Goal: Information Seeking & Learning: Find specific fact

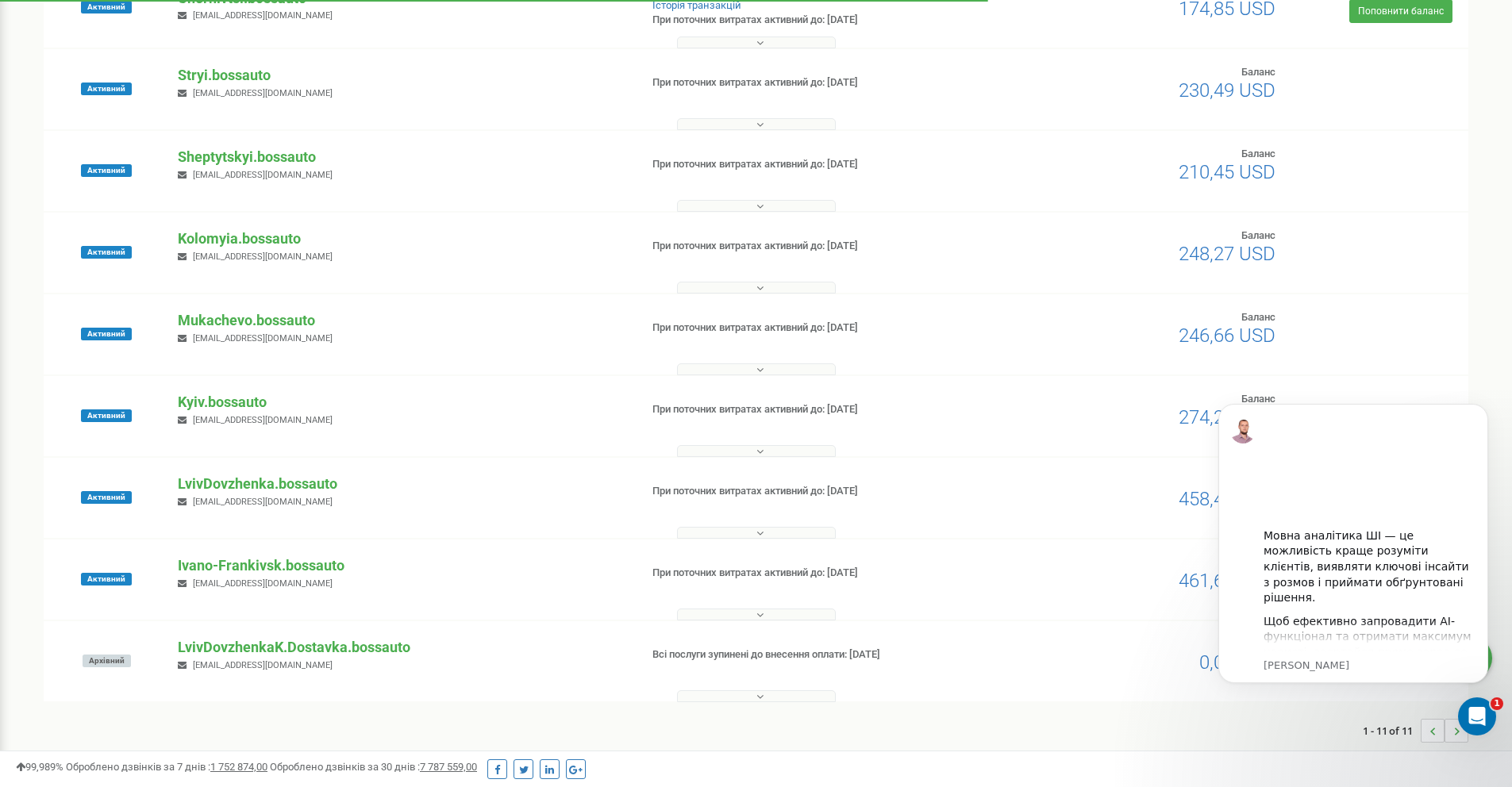
scroll to position [374, 0]
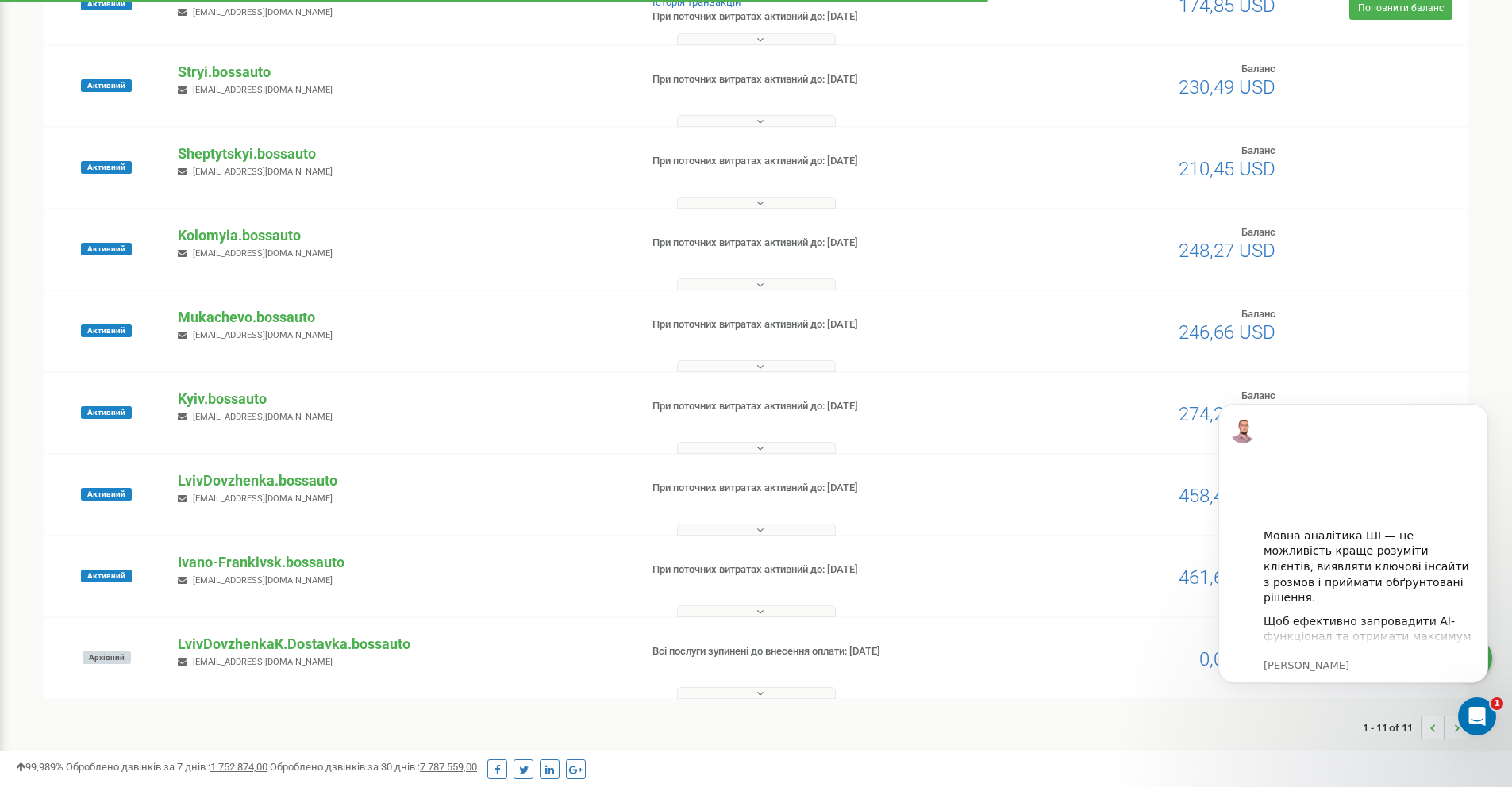
drag, startPoint x: 1514, startPoint y: 165, endPoint x: 120, endPoint y: 44, distance: 1399.2
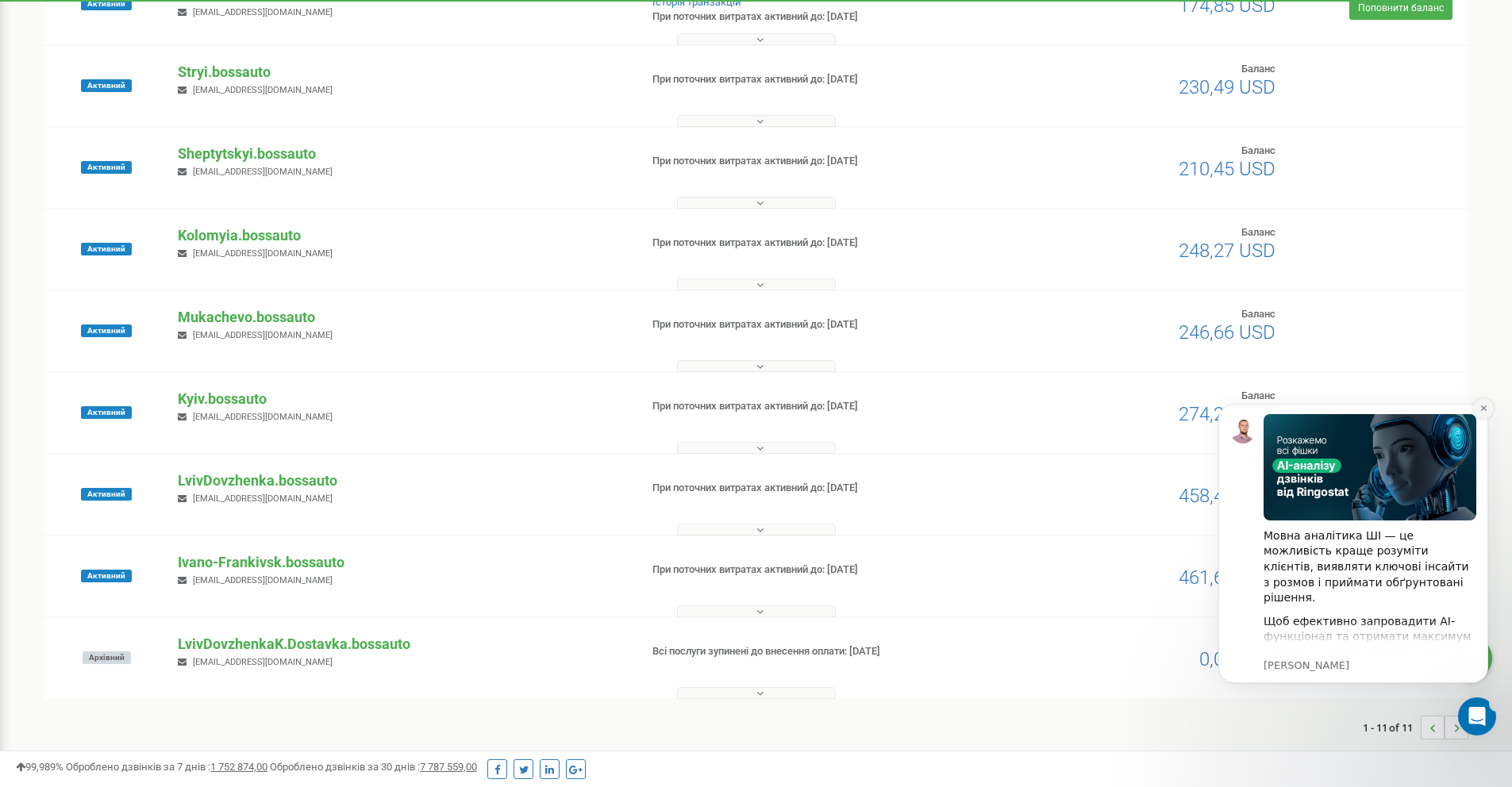
drag, startPoint x: 1485, startPoint y: 408, endPoint x: 2690, endPoint y: 787, distance: 1263.2
click at [1485, 408] on icon "Dismiss notification" at bounding box center [1482, 407] width 8 height 8
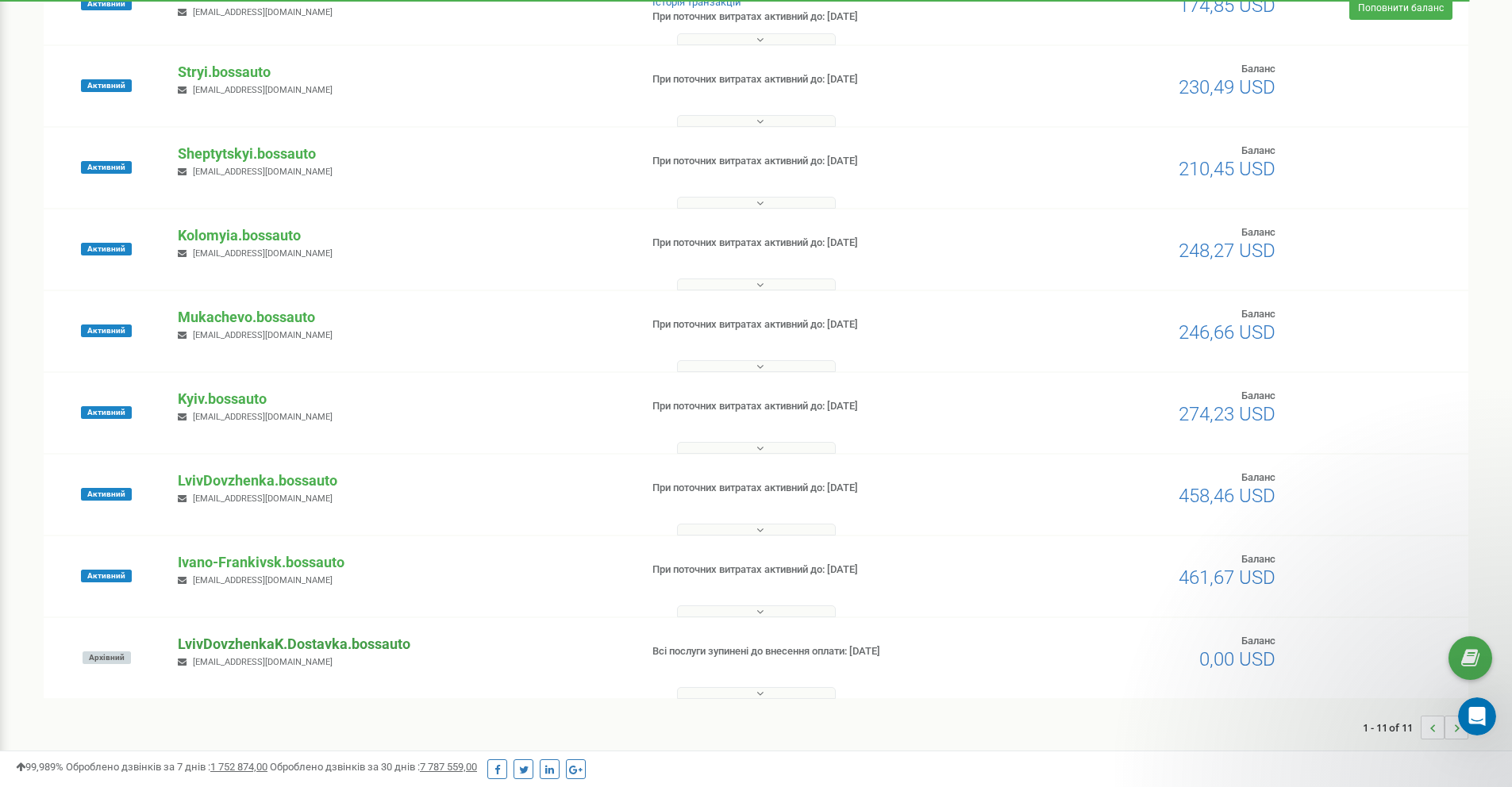
click at [274, 637] on p "LvivDovzhenkaK.Dostavka.bossauto" at bounding box center [401, 644] width 448 height 20
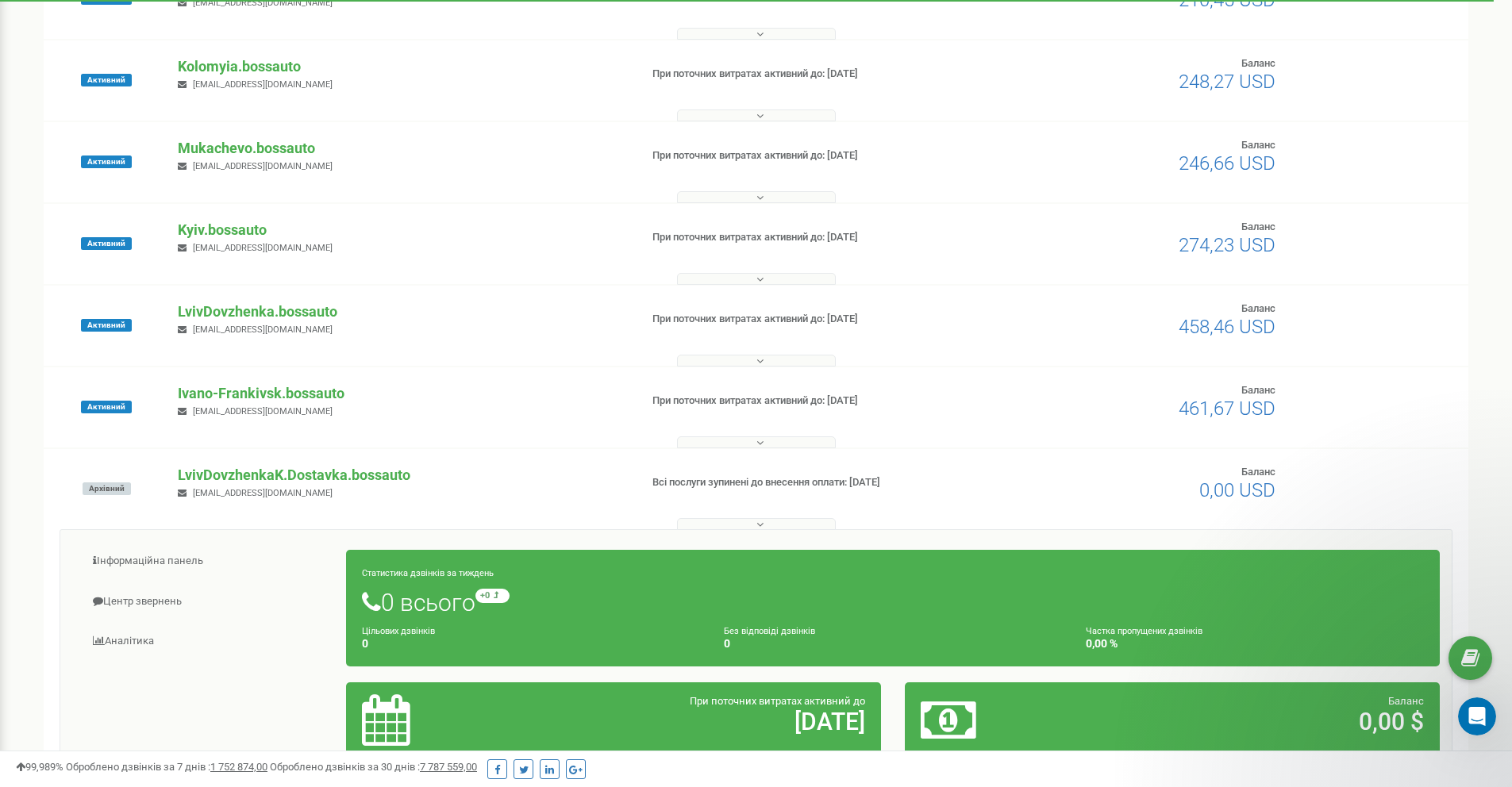
scroll to position [631, 0]
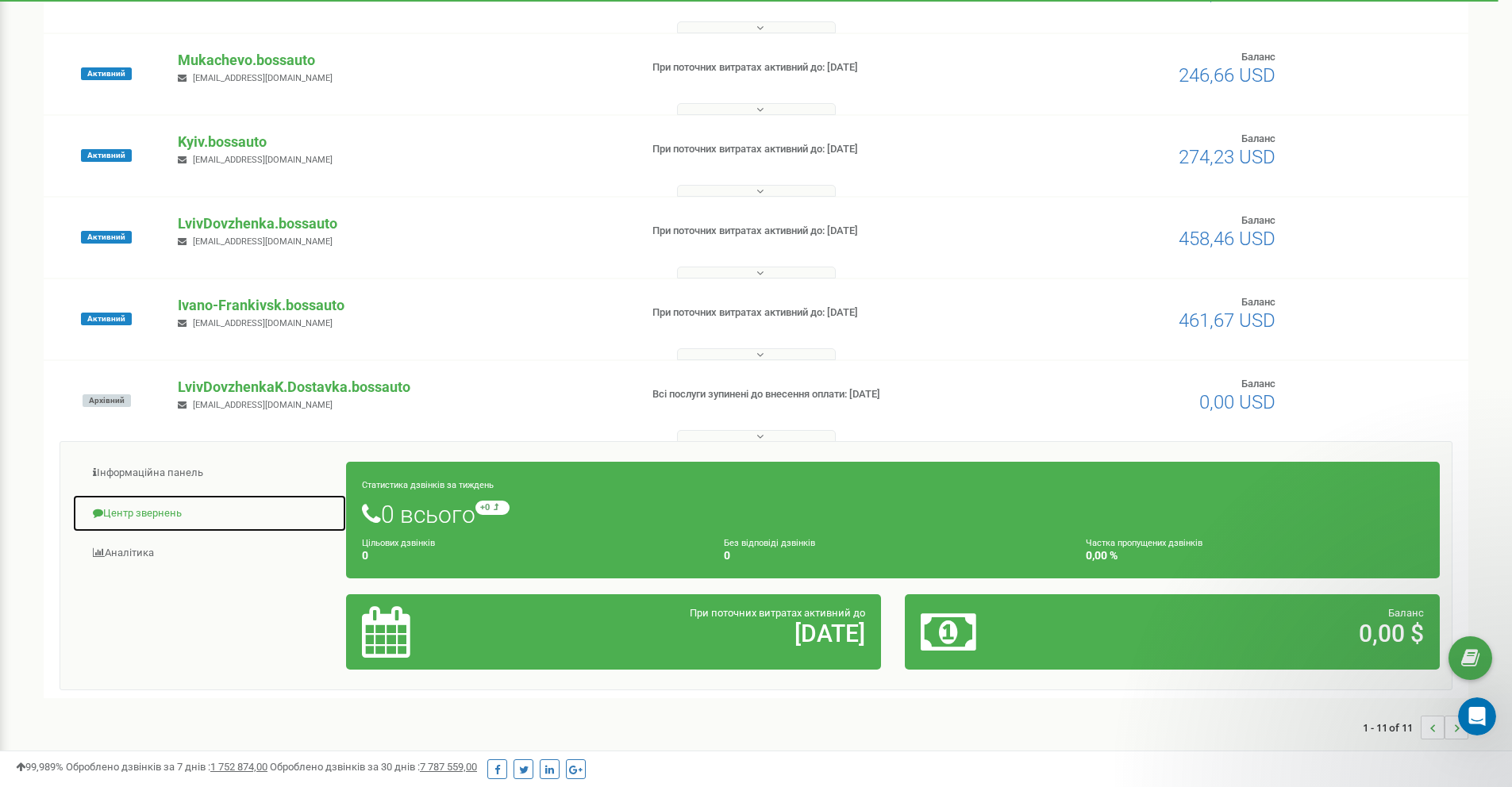
click at [160, 506] on link "Центр звернень" at bounding box center [209, 514] width 274 height 39
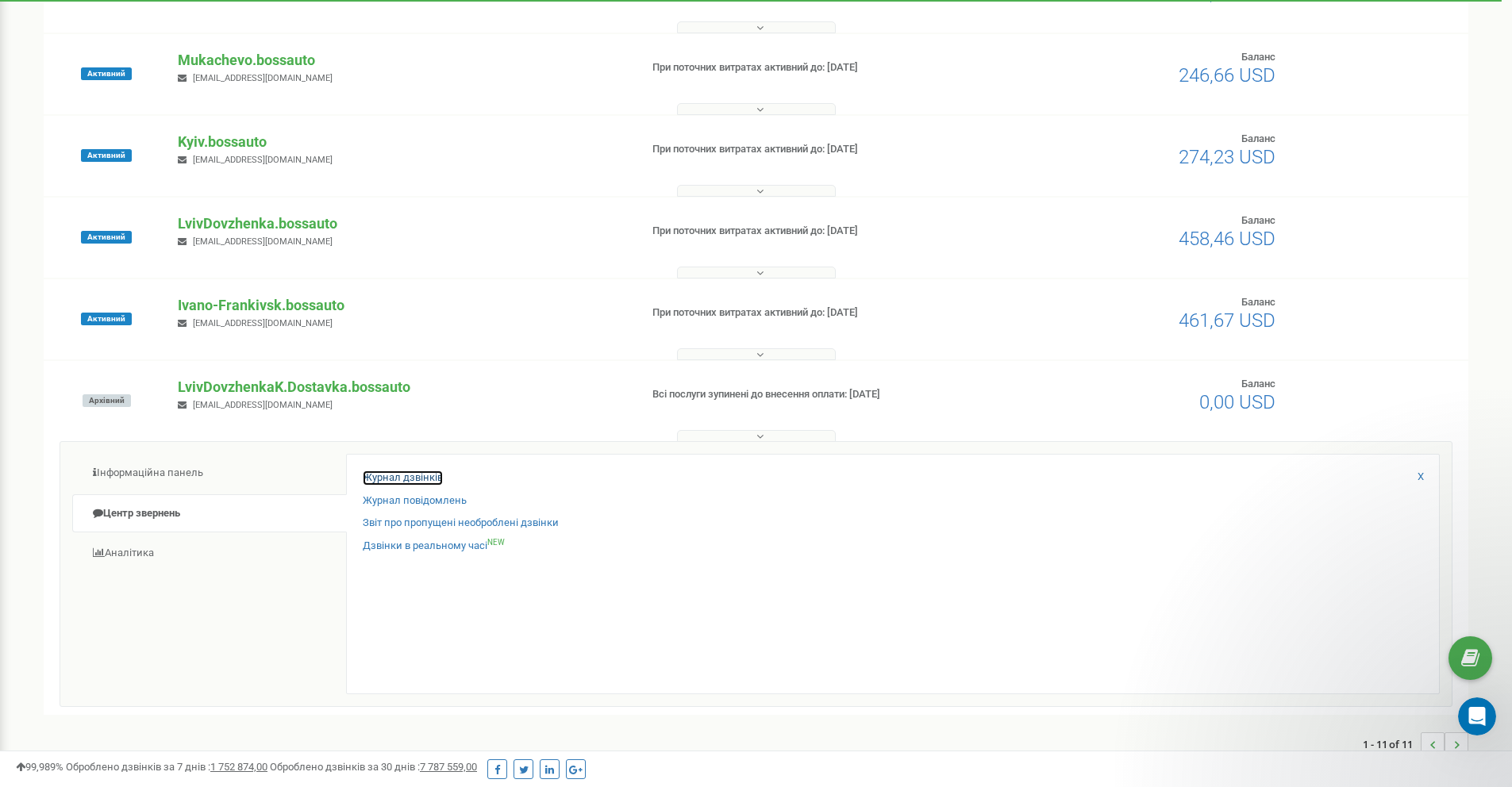
click at [390, 480] on link "Журнал дзвінків" at bounding box center [402, 478] width 80 height 15
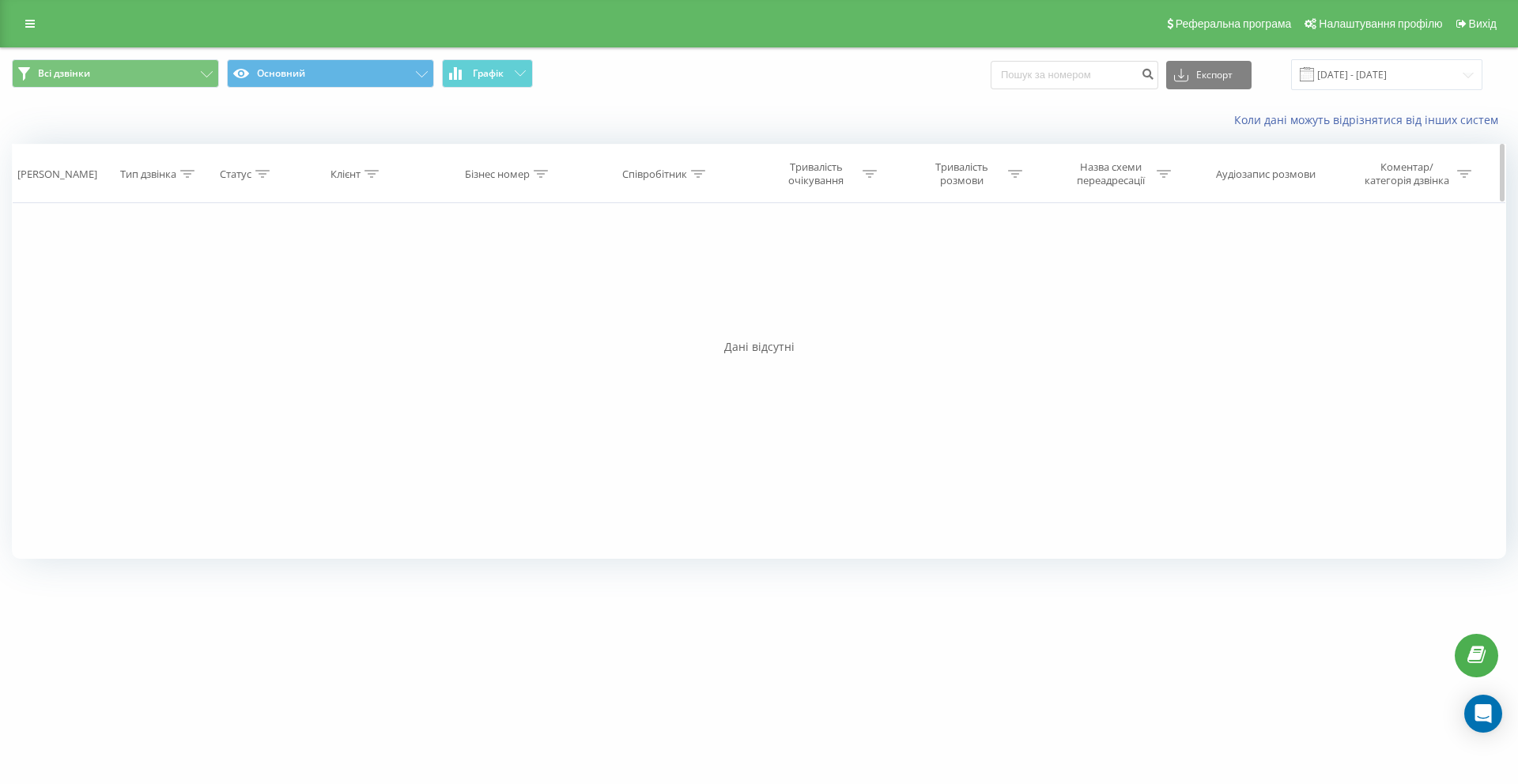
click at [370, 170] on icon at bounding box center [371, 174] width 14 height 8
click at [366, 285] on input "text" at bounding box center [356, 287] width 139 height 28
paste input "97 800 5540"
click at [322, 280] on input "97 800 5540" at bounding box center [356, 287] width 139 height 28
click at [319, 282] on input "97 800 5540" at bounding box center [356, 287] width 139 height 28
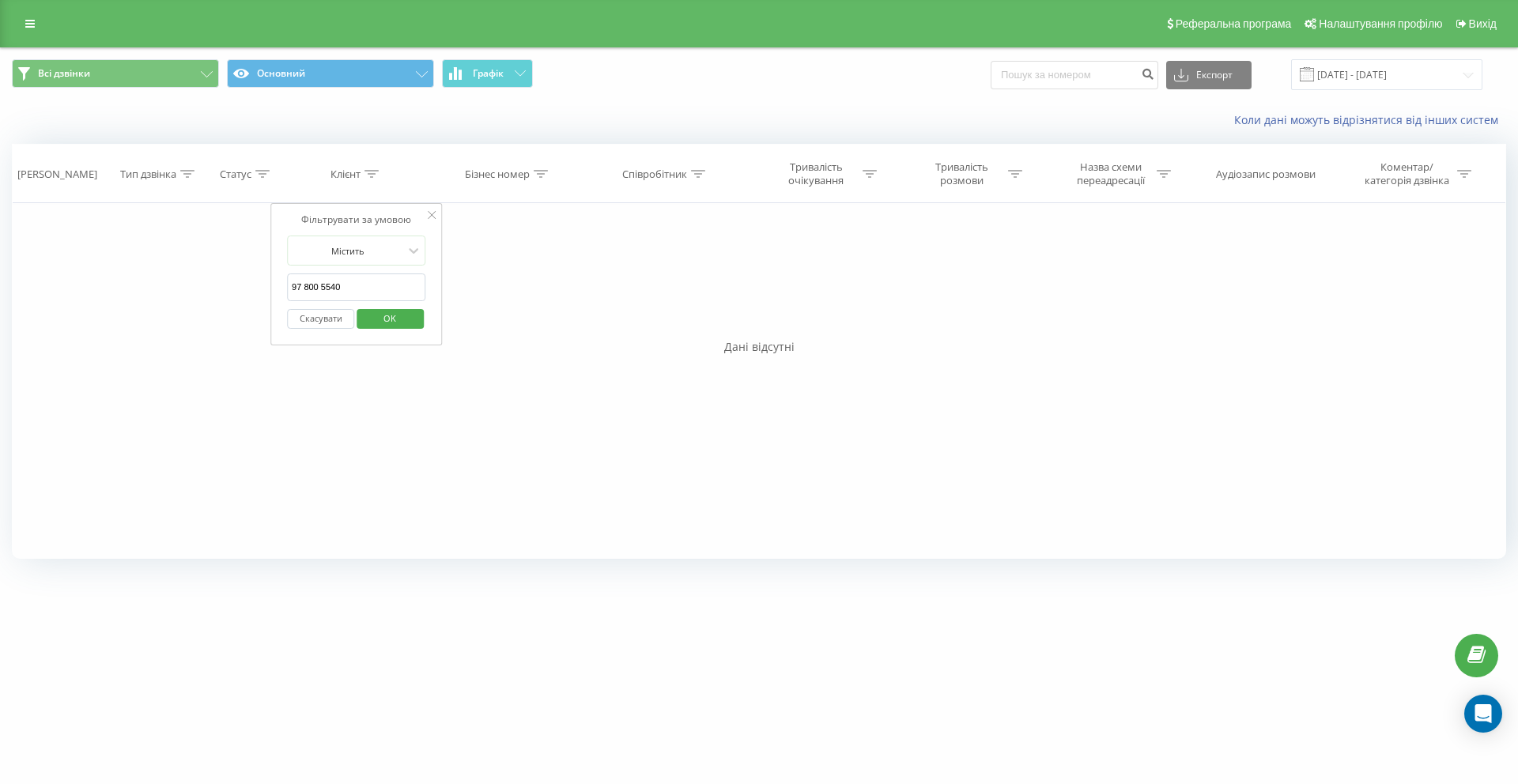
click at [321, 284] on input "97 800 5540" at bounding box center [356, 287] width 139 height 28
click at [305, 288] on input "97 8005540" at bounding box center [356, 287] width 139 height 28
click button "OK" at bounding box center [389, 318] width 67 height 19
click at [366, 171] on icon at bounding box center [371, 174] width 14 height 8
click at [385, 316] on span "OK" at bounding box center [389, 317] width 44 height 25
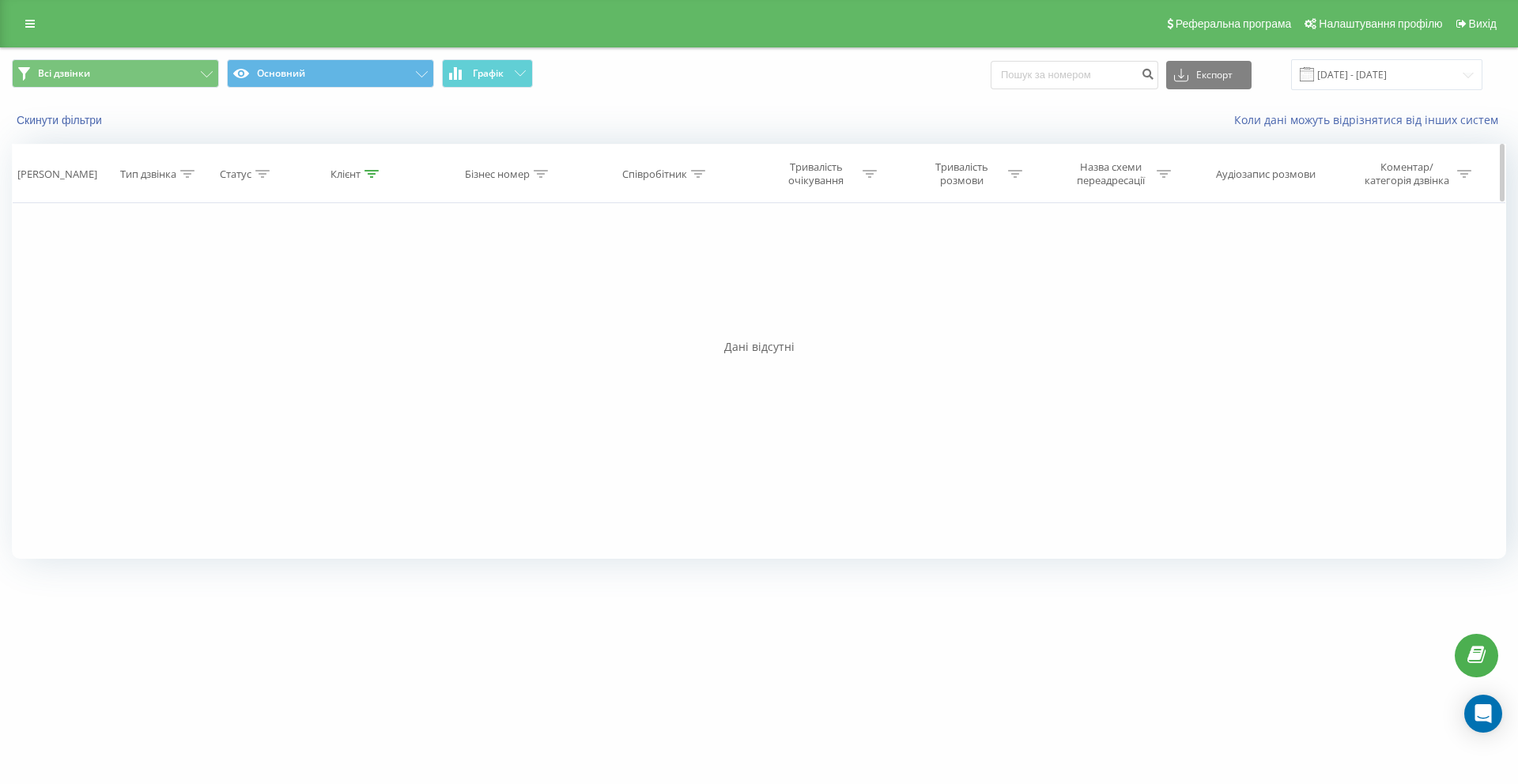
click at [367, 180] on th "Клієнт" at bounding box center [356, 174] width 152 height 59
click at [372, 174] on icon at bounding box center [371, 174] width 14 height 8
drag, startPoint x: 367, startPoint y: 285, endPoint x: 278, endPoint y: 278, distance: 89.3
click at [278, 278] on div "Фільтрувати за умовою Містить 978005540 Скасувати OK" at bounding box center [356, 274] width 172 height 143
paste input "63 612 0843"
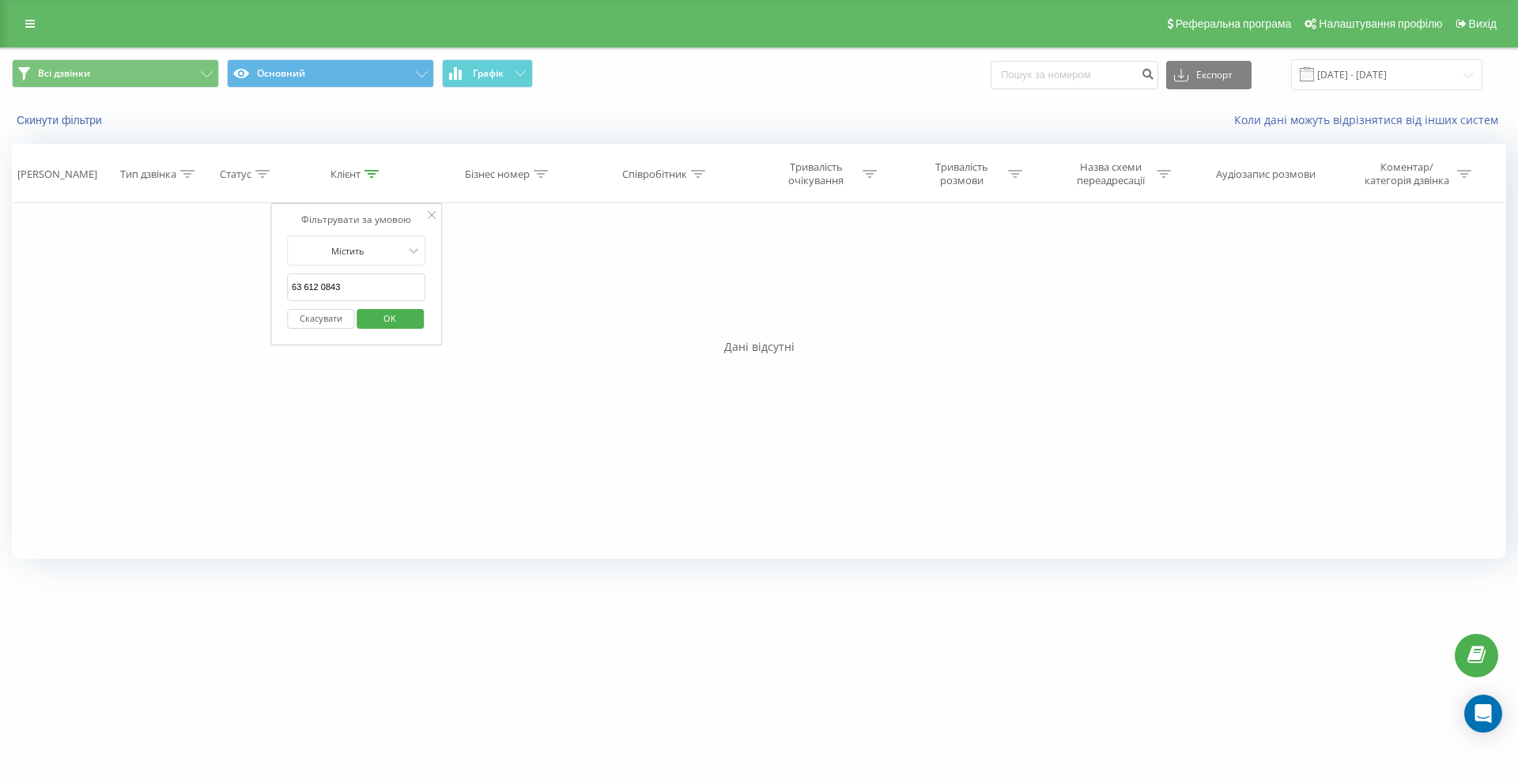
click at [323, 286] on input "63 612 0843" at bounding box center [356, 287] width 139 height 28
click at [307, 288] on input "63 6120843" at bounding box center [356, 287] width 139 height 28
type input "636120843"
click button "OK" at bounding box center [389, 318] width 67 height 19
